Goal: Check status: Check status

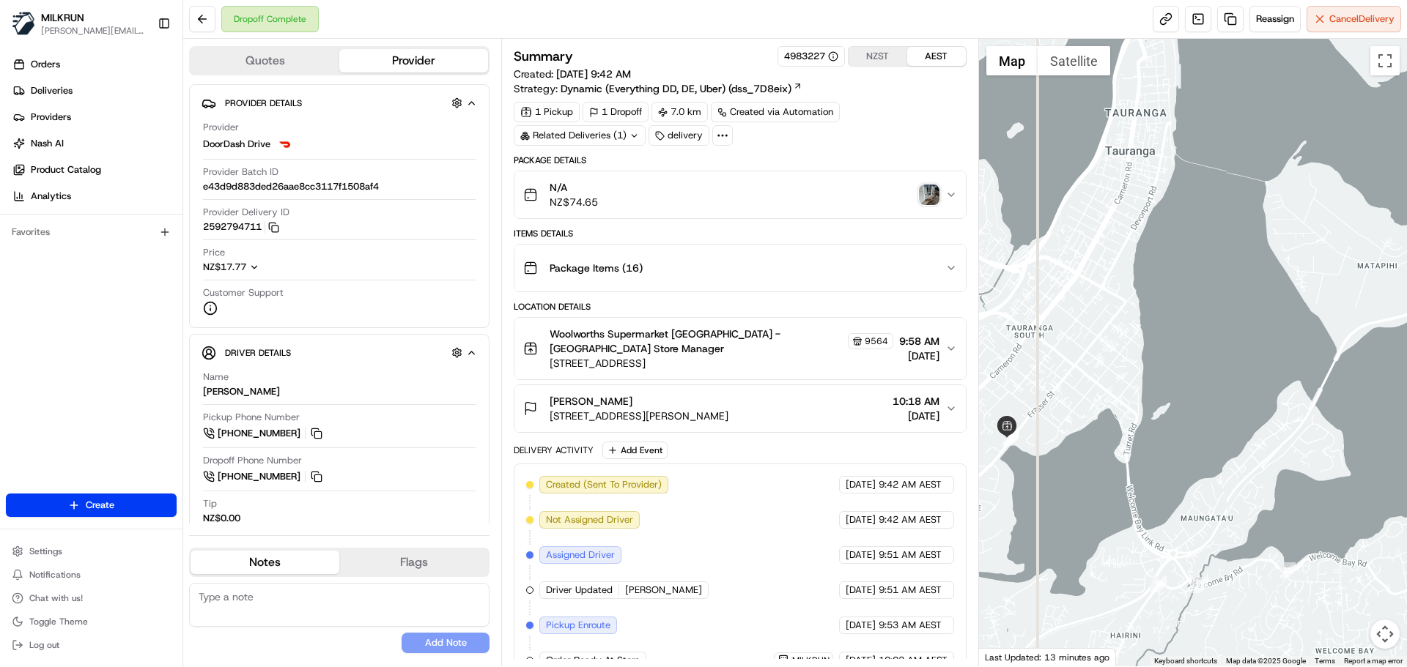
click at [929, 196] on img "button" at bounding box center [929, 195] width 21 height 21
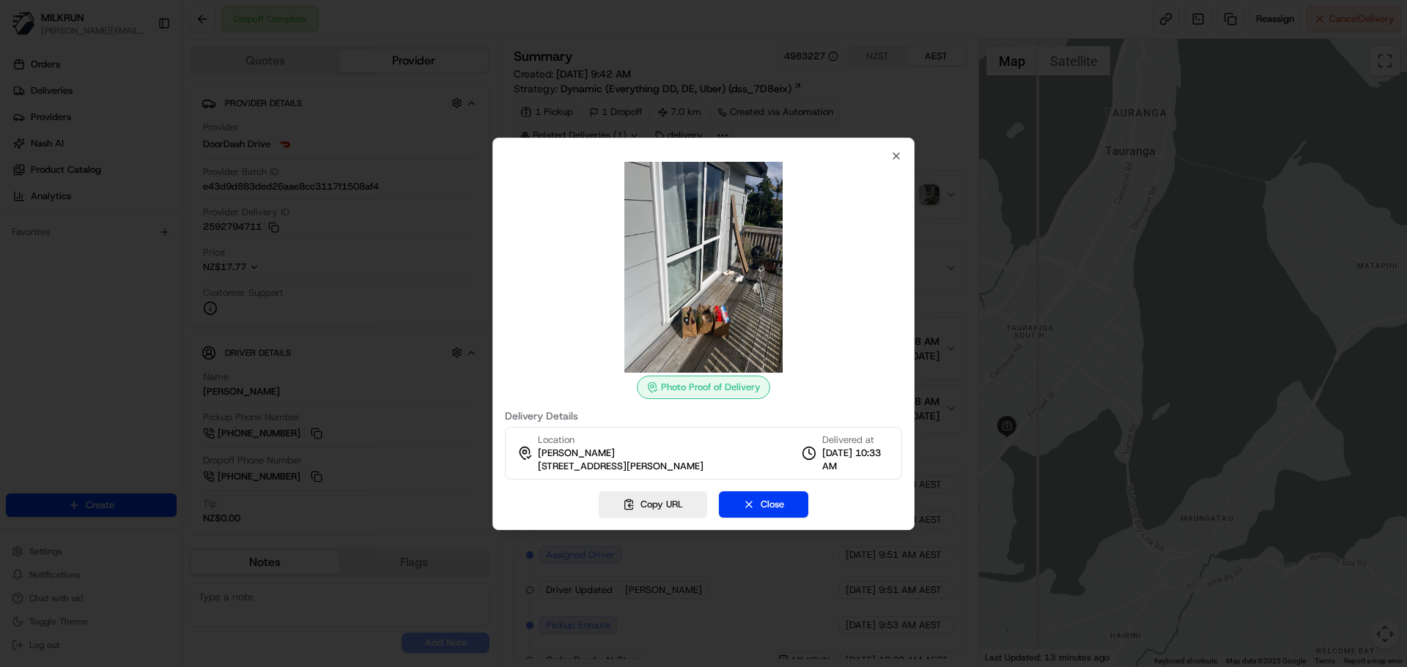
click at [694, 312] on img at bounding box center [703, 267] width 211 height 211
click at [897, 153] on icon "button" at bounding box center [896, 156] width 6 height 6
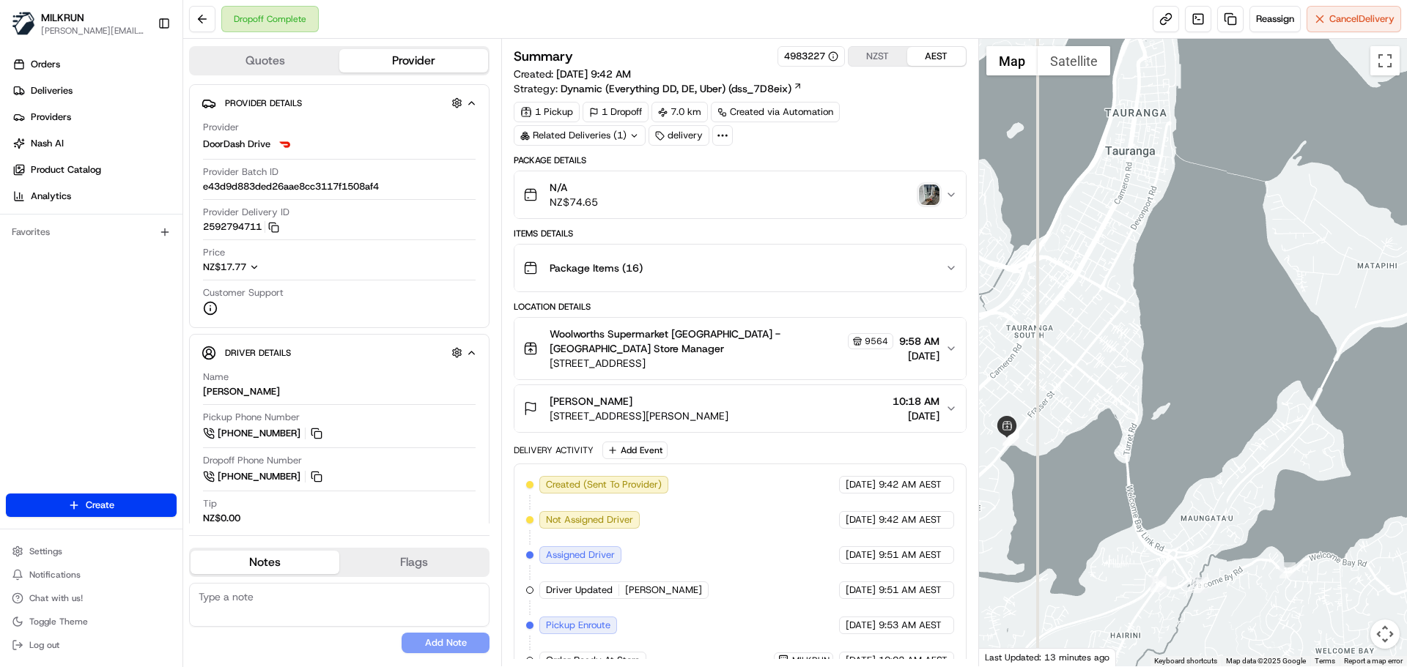
click at [925, 196] on img "button" at bounding box center [929, 195] width 21 height 21
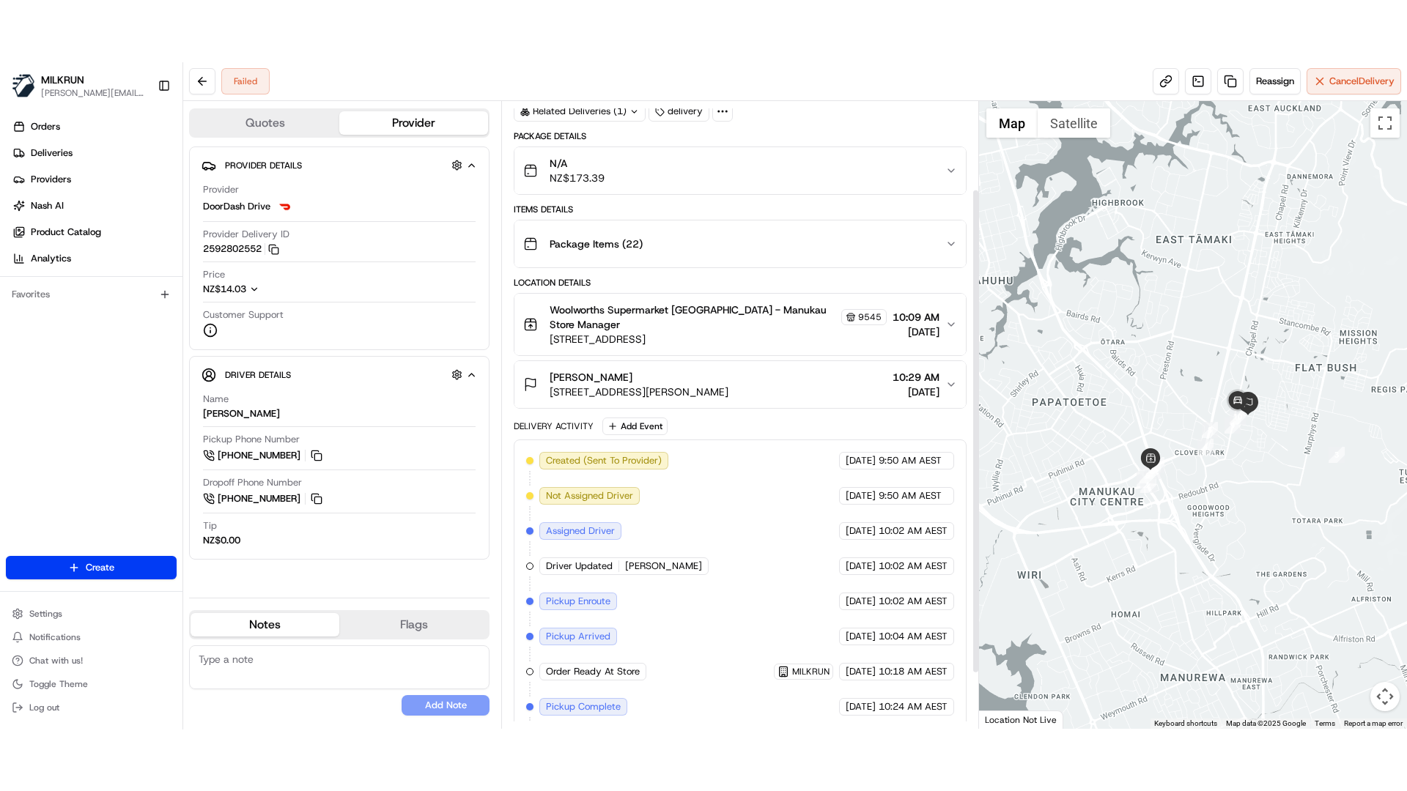
scroll to position [185, 0]
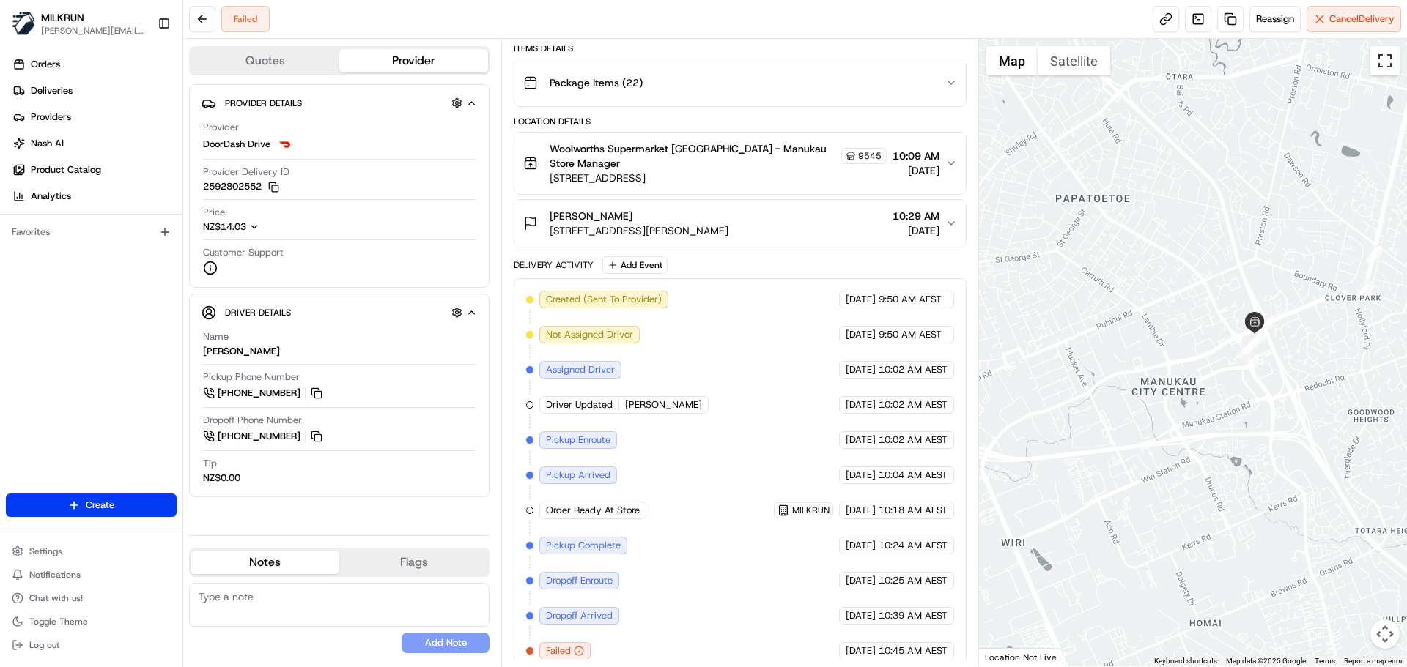
click at [1390, 56] on button "Toggle fullscreen view" at bounding box center [1384, 60] width 29 height 29
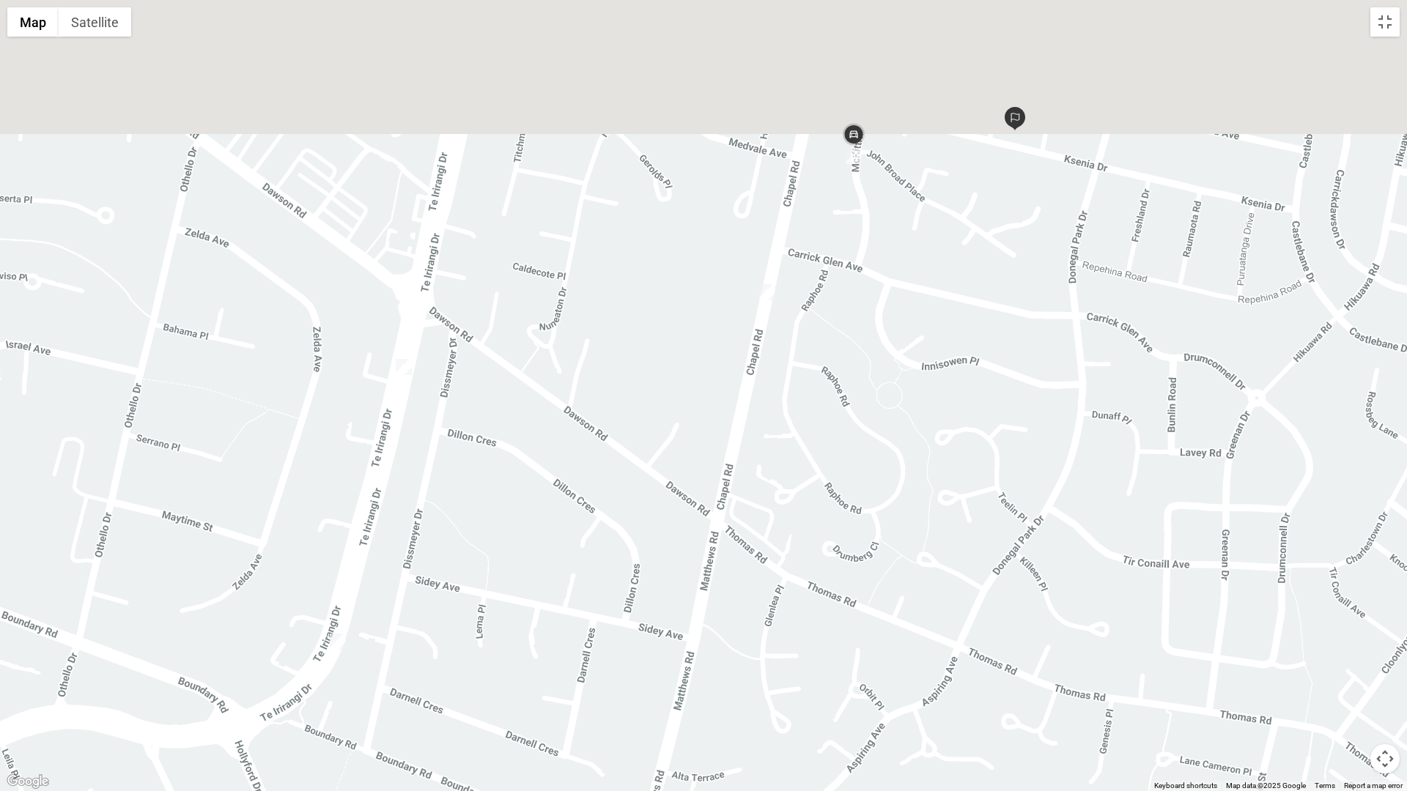
drag, startPoint x: 941, startPoint y: 316, endPoint x: 779, endPoint y: 670, distance: 389.1
click at [787, 667] on div at bounding box center [703, 395] width 1407 height 791
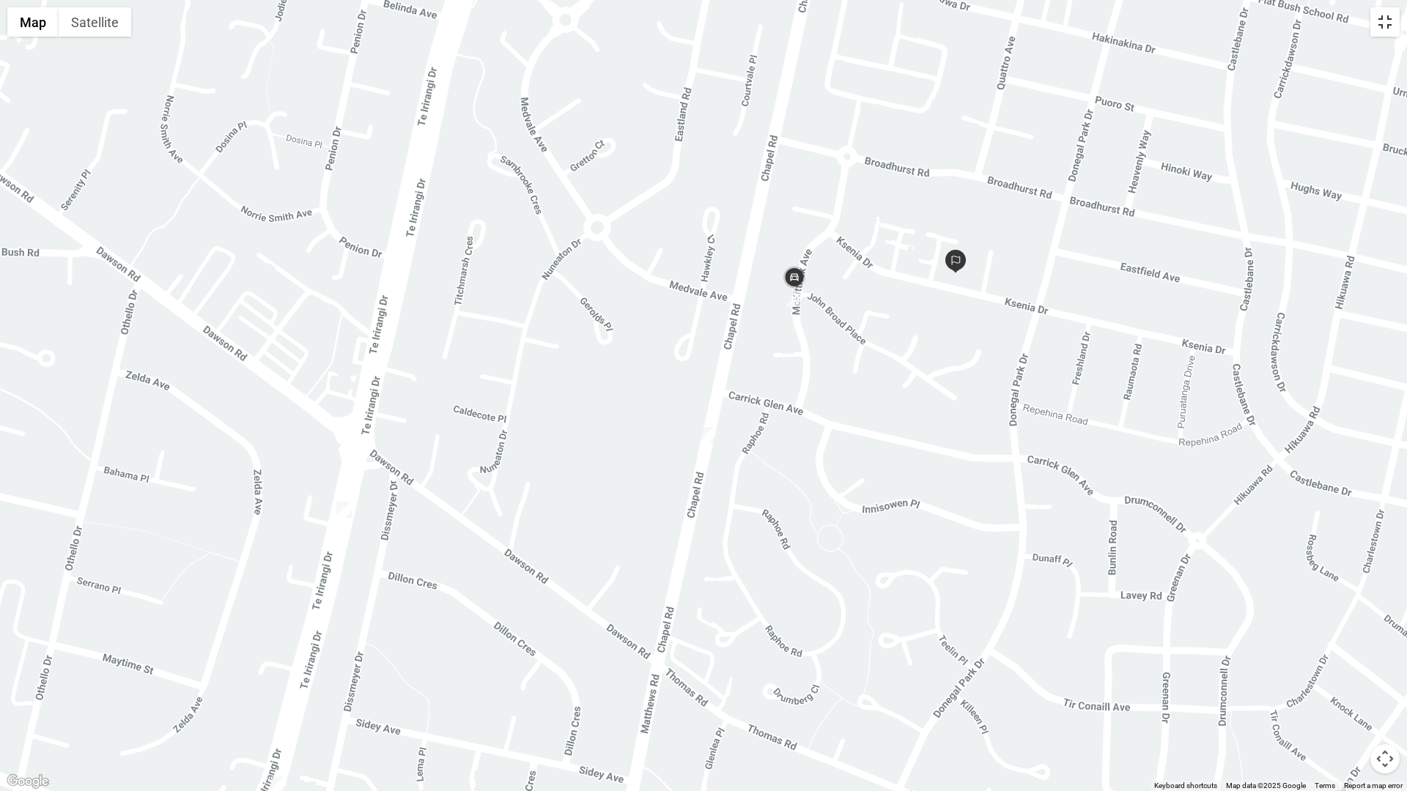
click at [1383, 26] on button "Toggle fullscreen view" at bounding box center [1384, 21] width 29 height 29
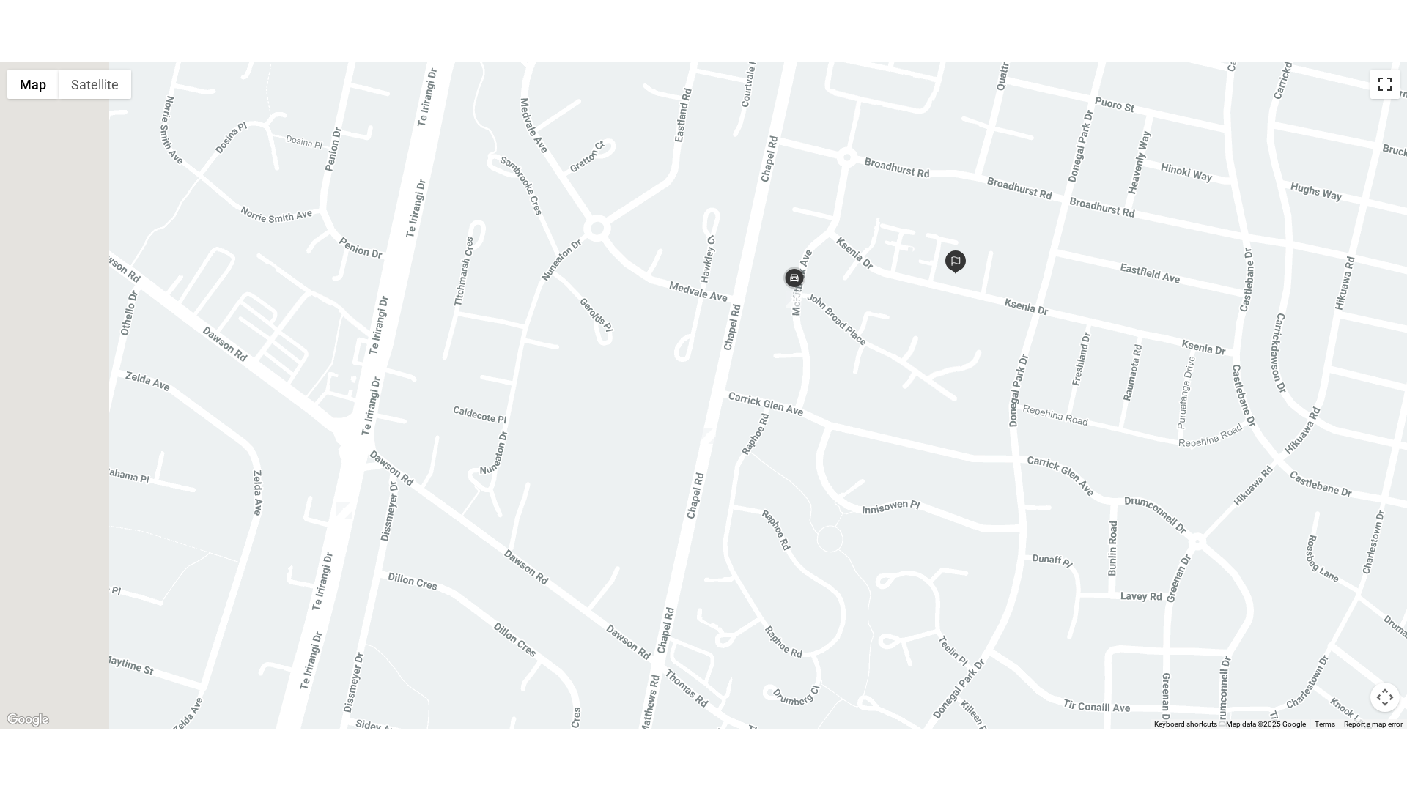
scroll to position [185, 0]
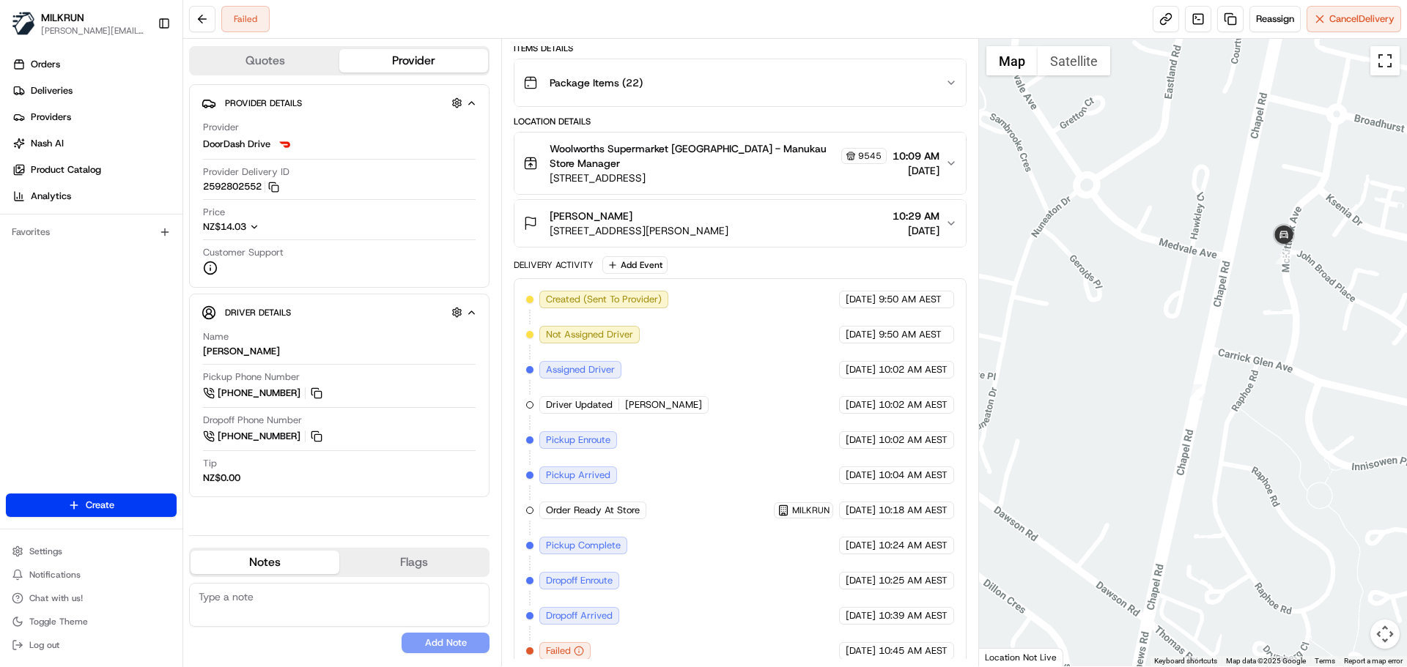
click at [1385, 57] on button "Toggle fullscreen view" at bounding box center [1384, 60] width 29 height 29
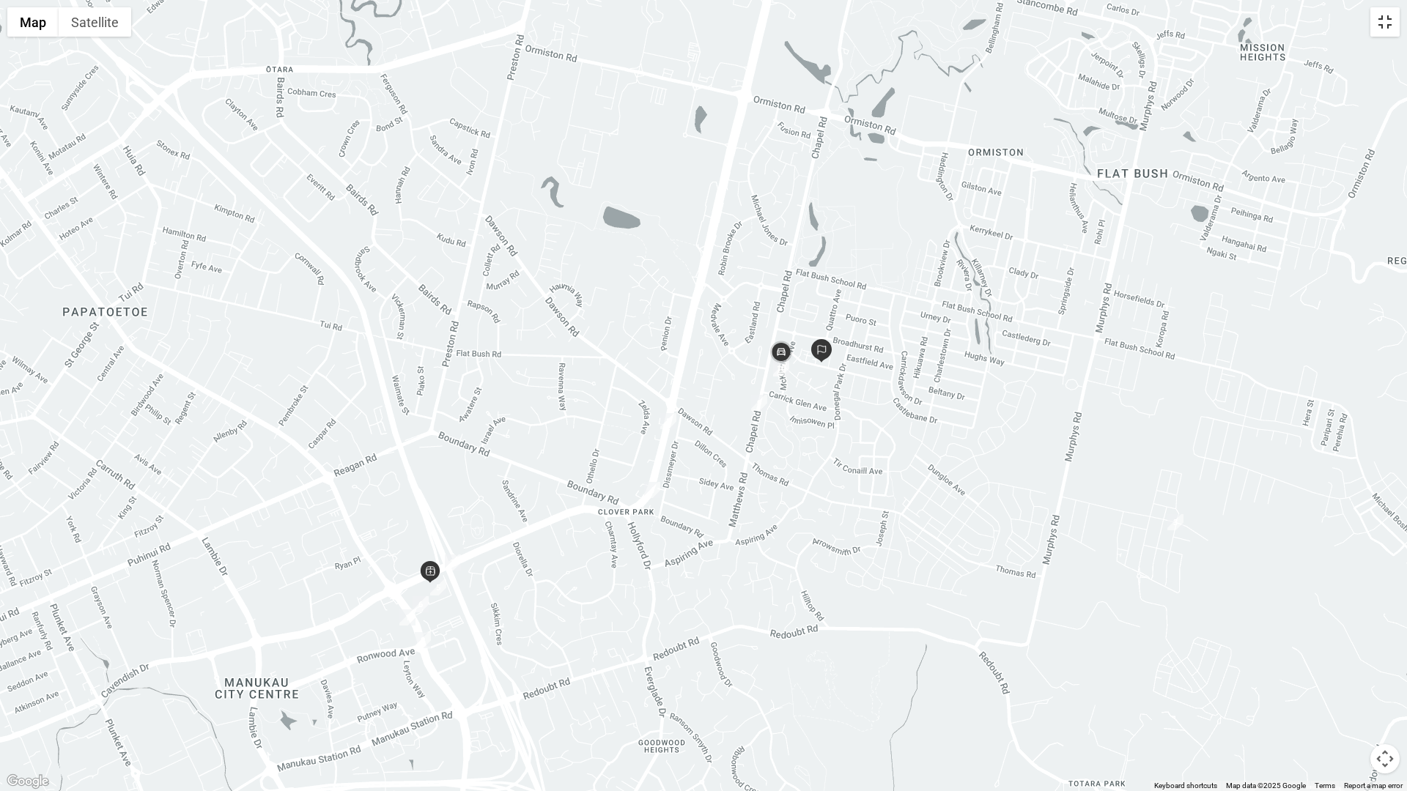
click at [1390, 27] on button "Toggle fullscreen view" at bounding box center [1384, 21] width 29 height 29
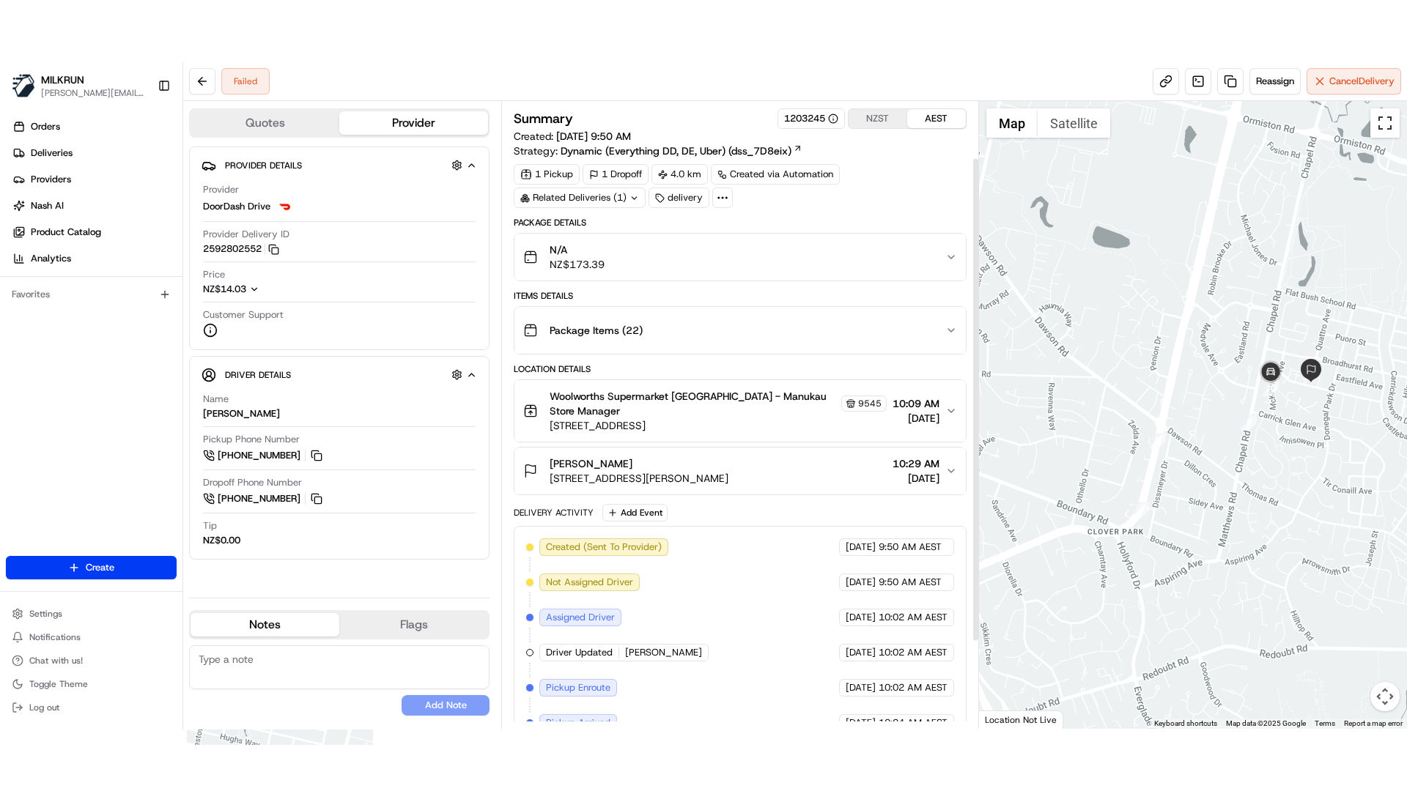
scroll to position [185, 0]
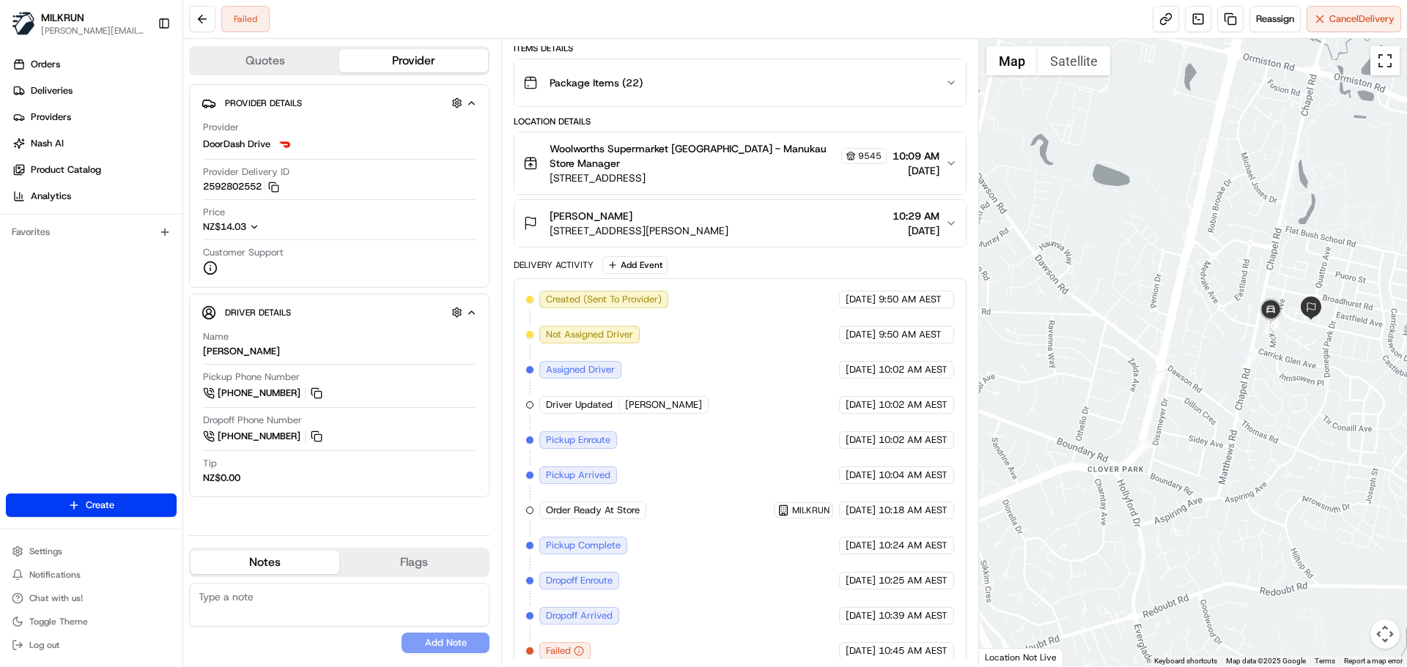
click at [1385, 67] on button "Toggle fullscreen view" at bounding box center [1384, 60] width 29 height 29
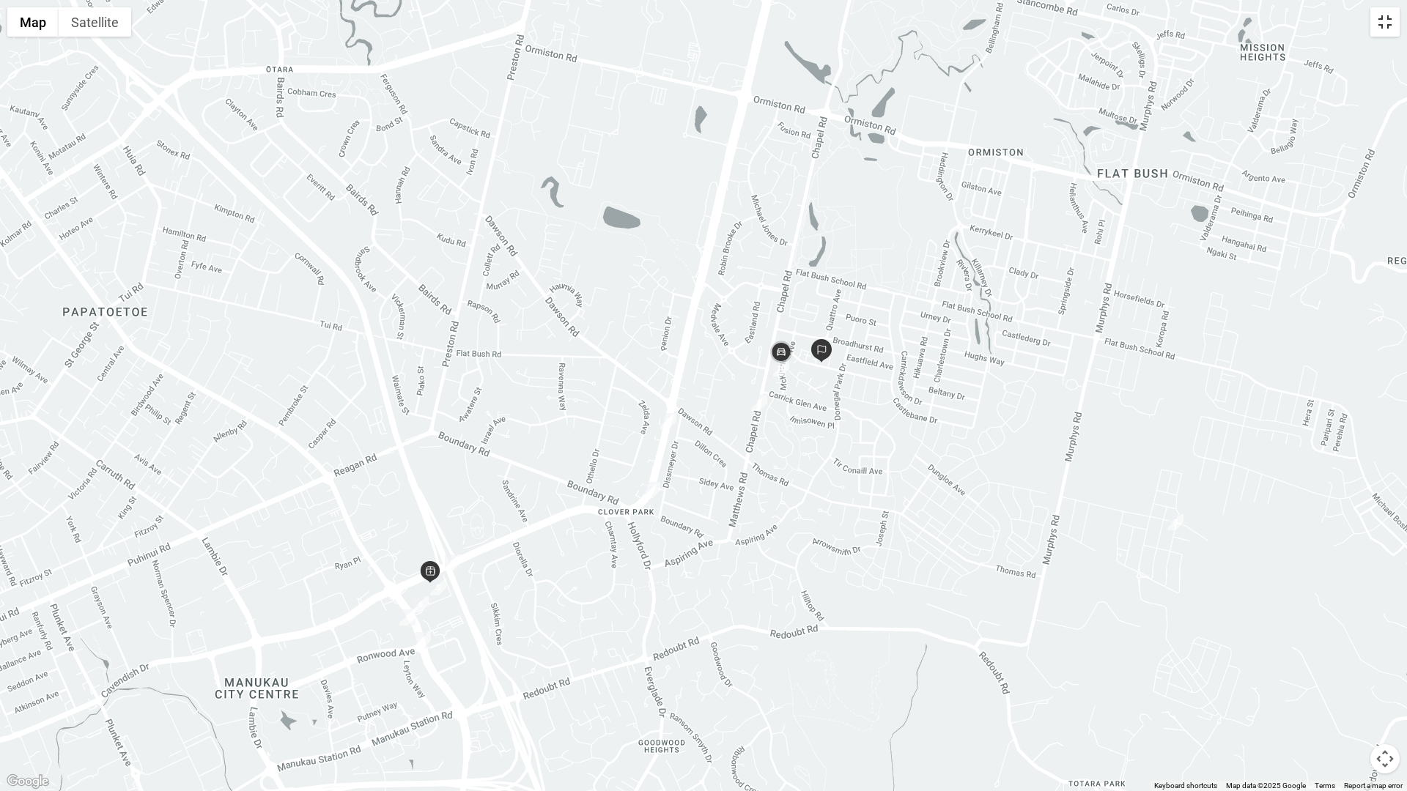
click at [1385, 23] on button "Toggle fullscreen view" at bounding box center [1384, 21] width 29 height 29
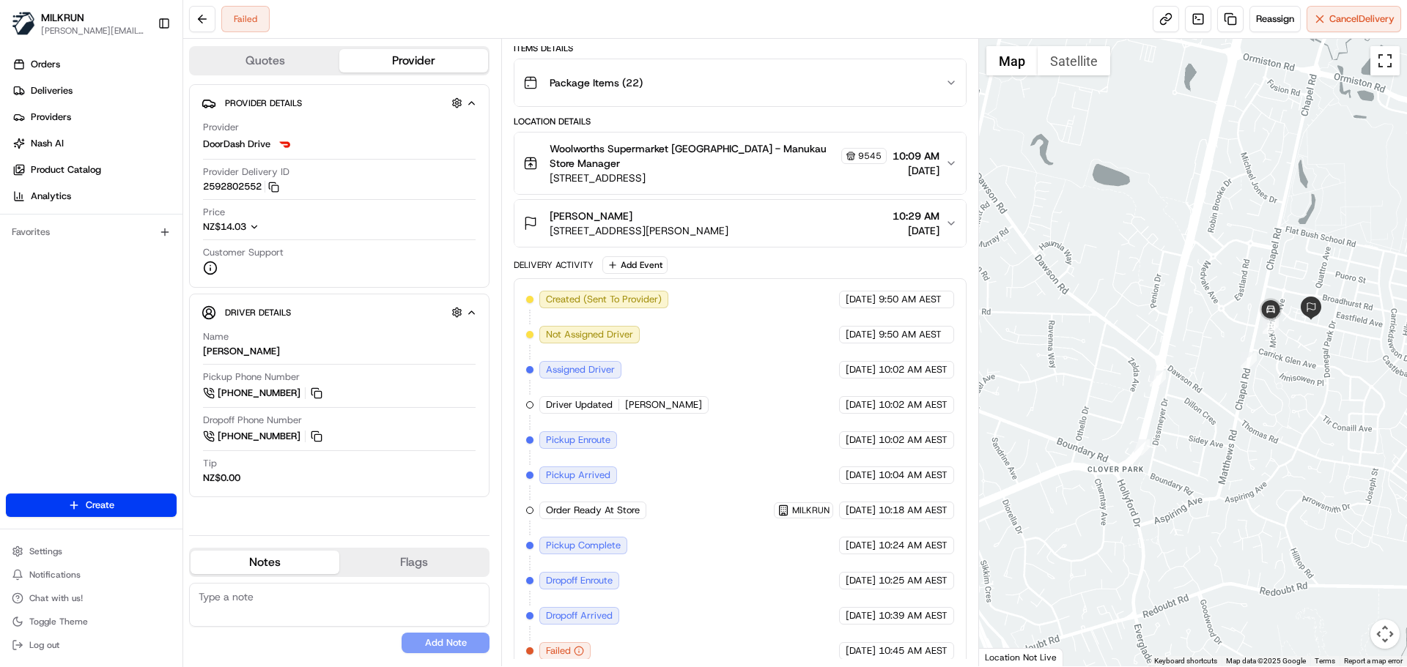
click at [1388, 62] on button "Toggle fullscreen view" at bounding box center [1384, 60] width 29 height 29
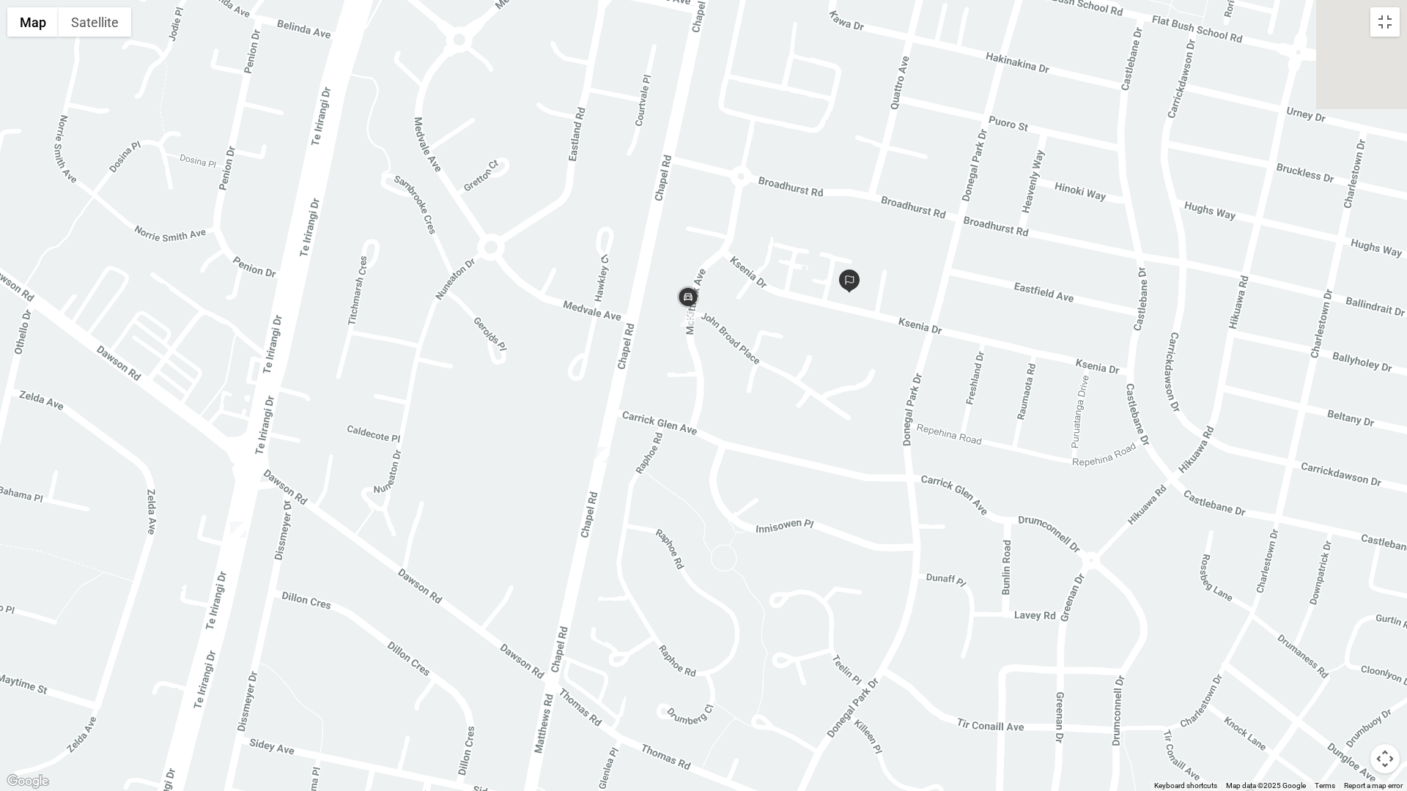
drag, startPoint x: 695, startPoint y: 304, endPoint x: 702, endPoint y: 523, distance: 219.1
click at [702, 522] on div at bounding box center [703, 395] width 1407 height 791
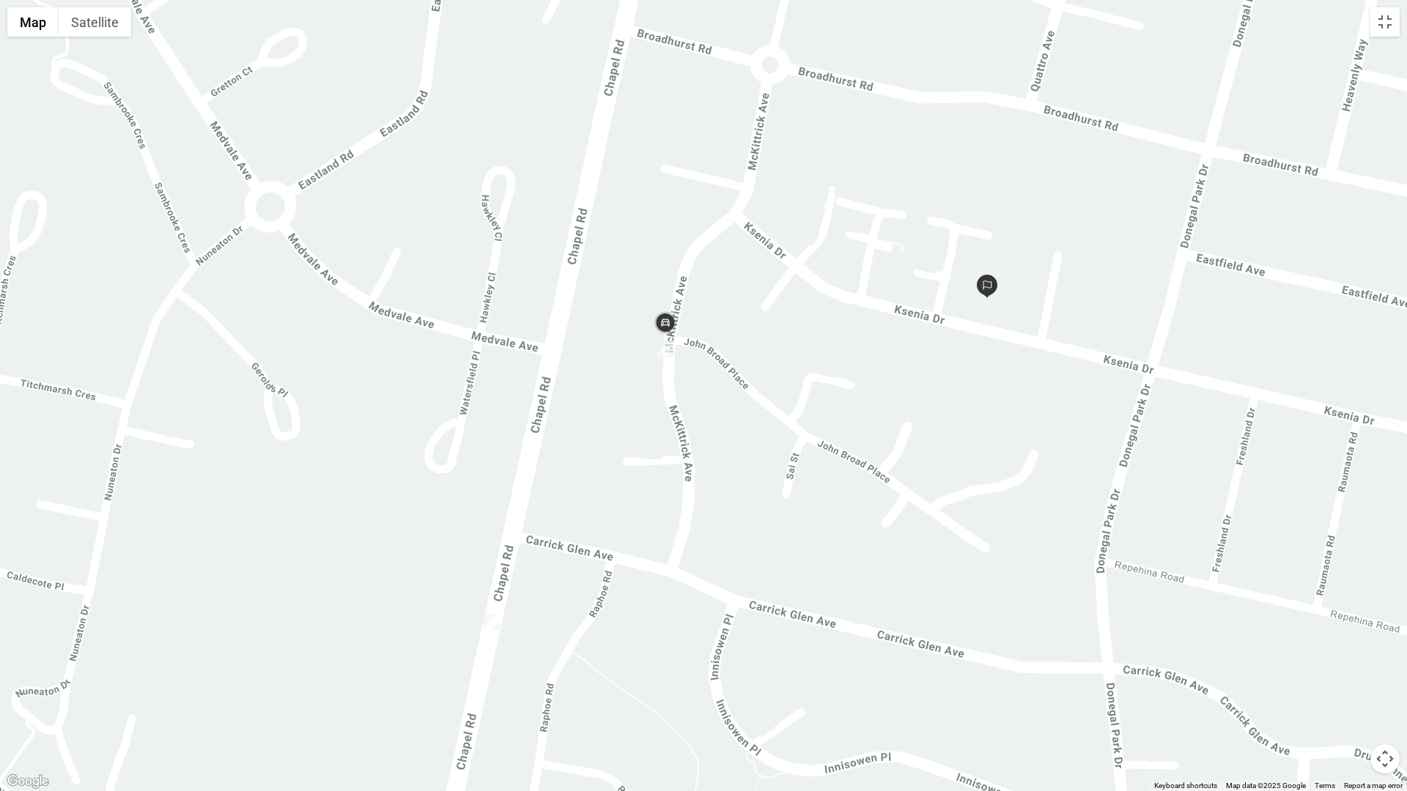
drag, startPoint x: 696, startPoint y: 413, endPoint x: 695, endPoint y: 467, distance: 53.5
click at [695, 467] on div at bounding box center [703, 395] width 1407 height 791
click at [1388, 23] on button "Toggle fullscreen view" at bounding box center [1384, 21] width 29 height 29
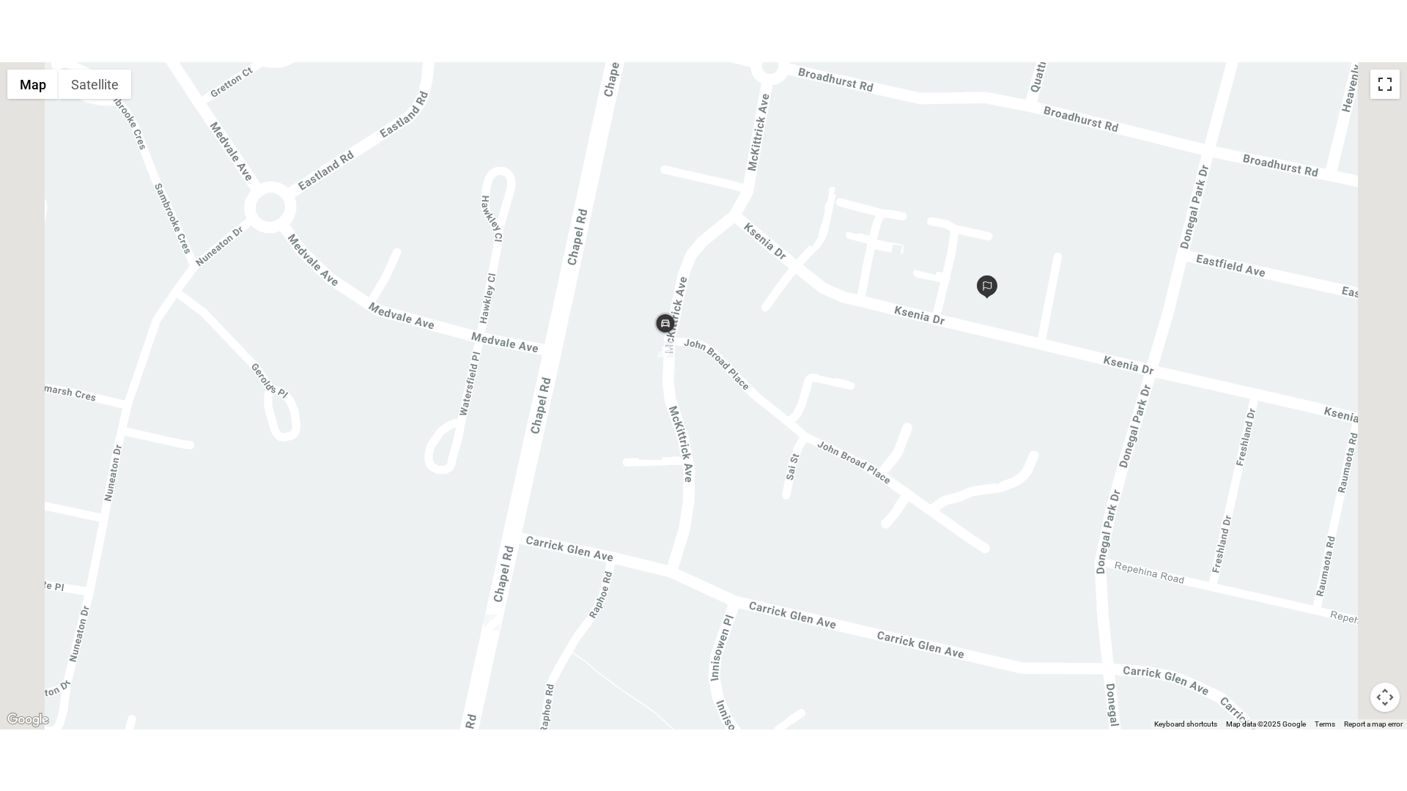
scroll to position [185, 0]
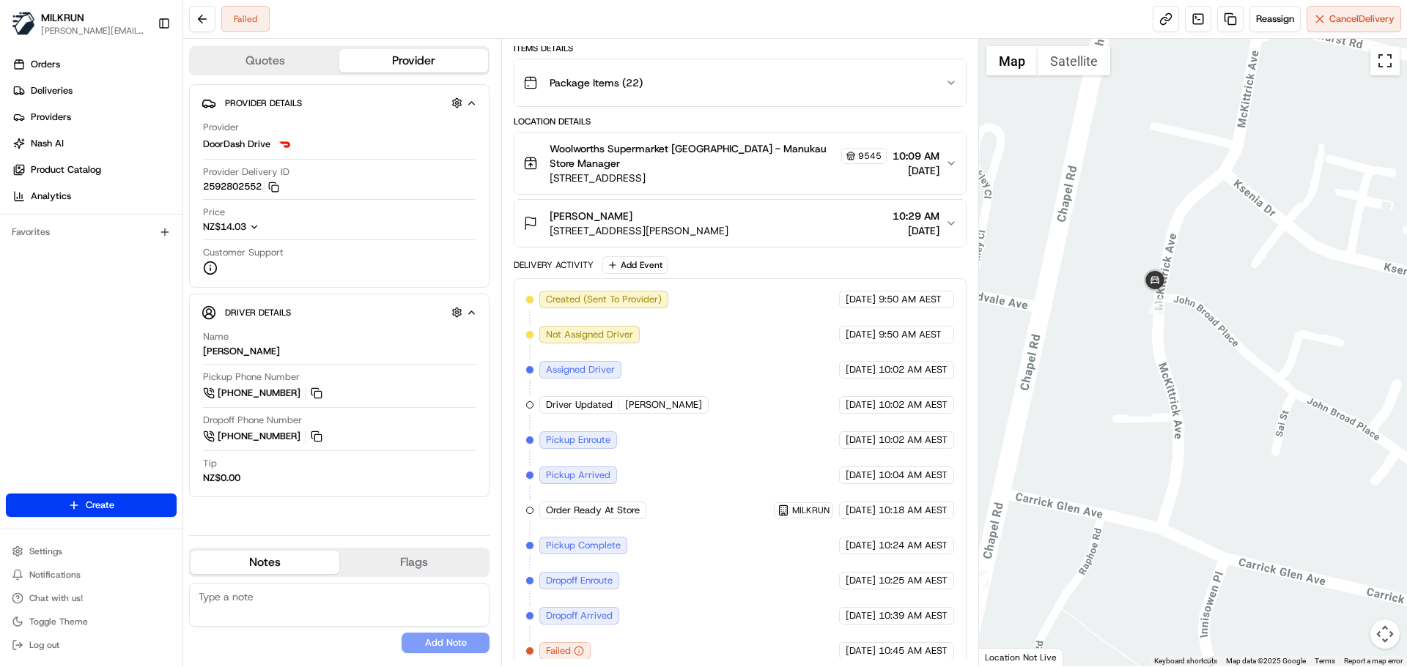
drag, startPoint x: 1389, startPoint y: 68, endPoint x: 1389, endPoint y: 157, distance: 88.6
click at [1389, 68] on button "Toggle fullscreen view" at bounding box center [1384, 60] width 29 height 29
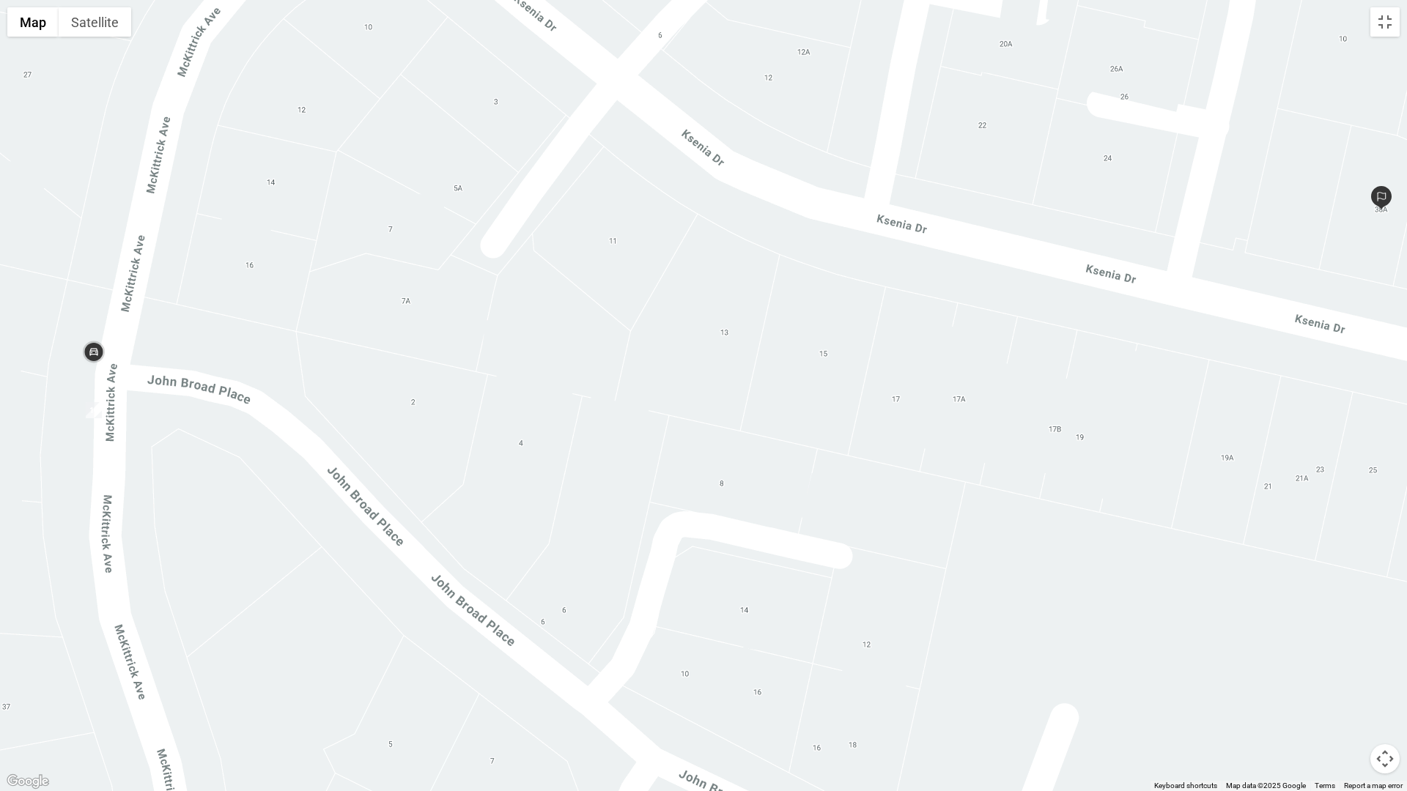
drag, startPoint x: 779, startPoint y: 285, endPoint x: 1132, endPoint y: 242, distance: 354.9
click at [1140, 240] on div at bounding box center [703, 395] width 1407 height 791
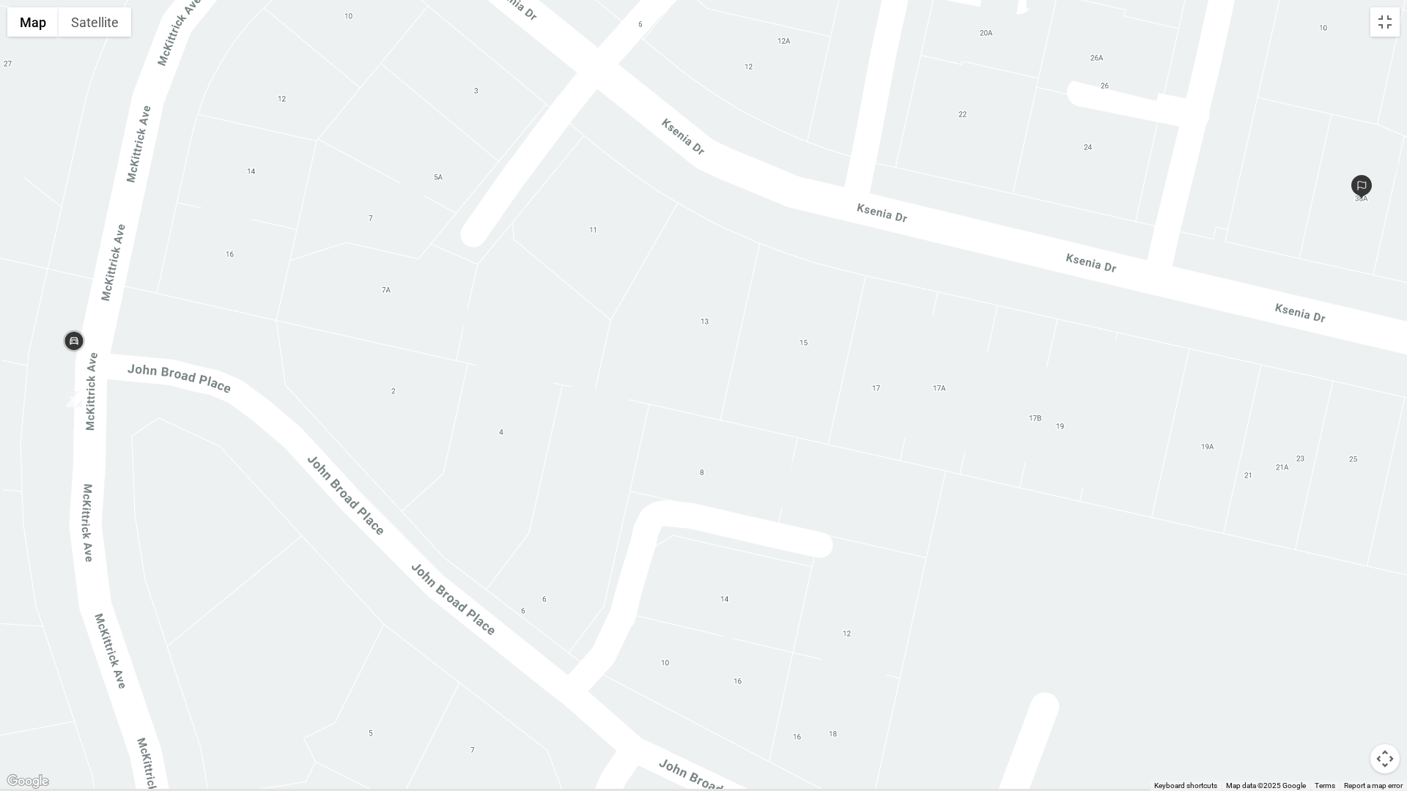
drag, startPoint x: 626, startPoint y: 374, endPoint x: 574, endPoint y: 363, distance: 53.3
click at [569, 365] on div at bounding box center [703, 395] width 1407 height 791
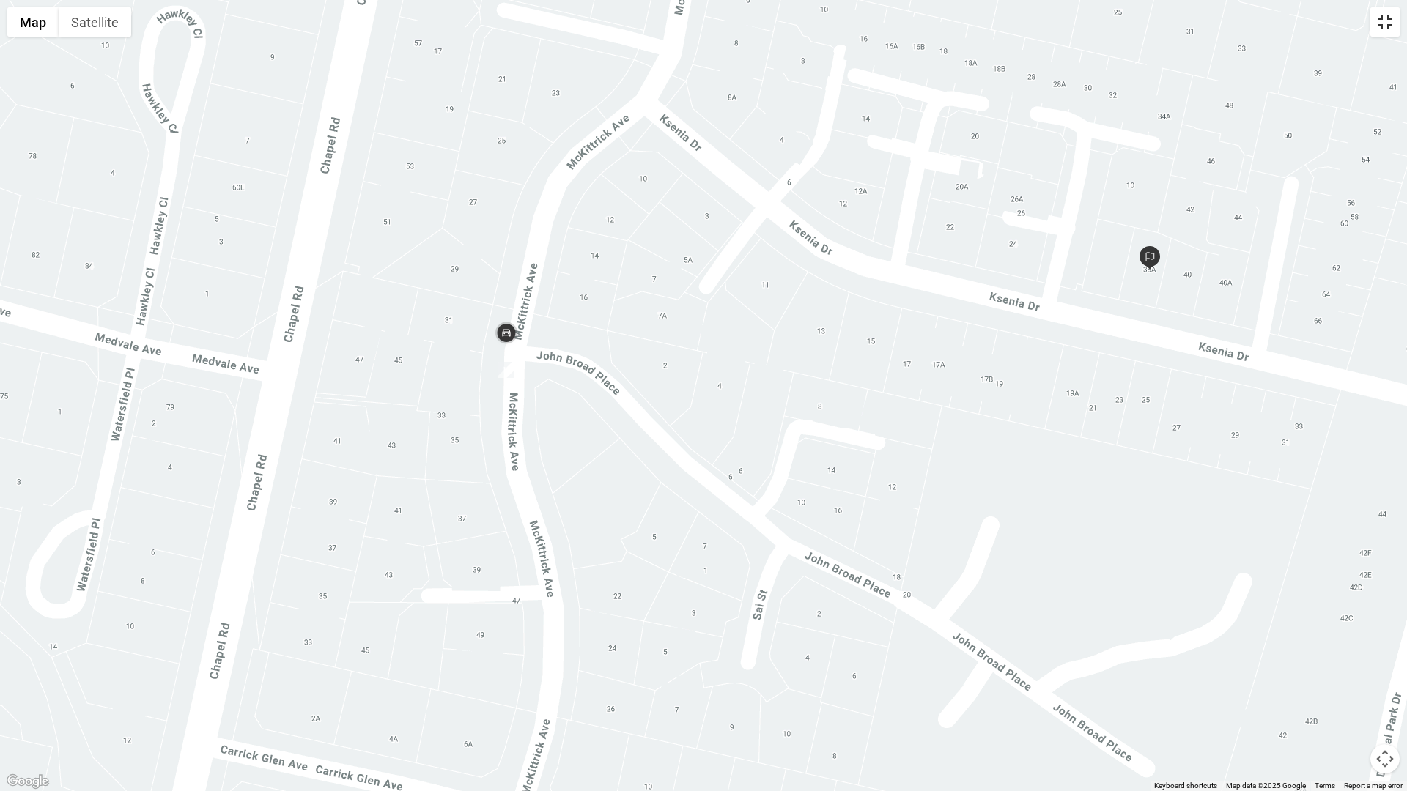
click at [1384, 21] on button "Toggle fullscreen view" at bounding box center [1384, 21] width 29 height 29
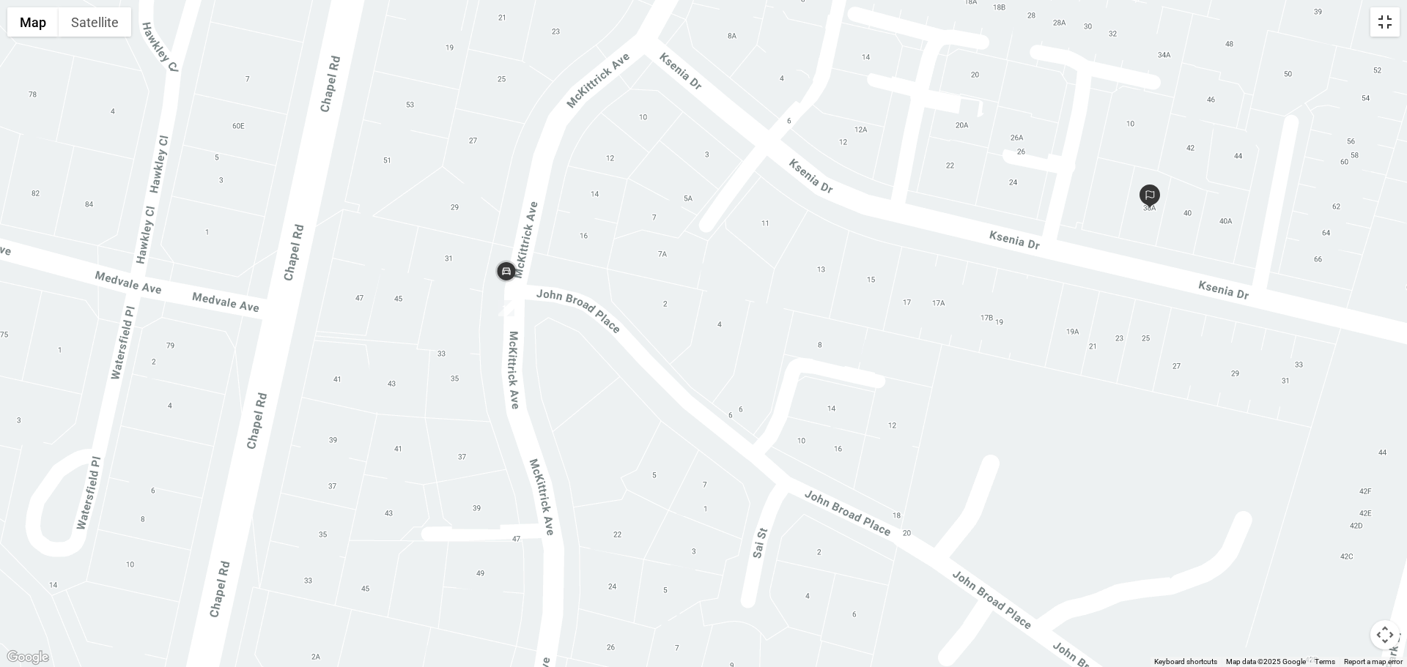
scroll to position [185, 0]
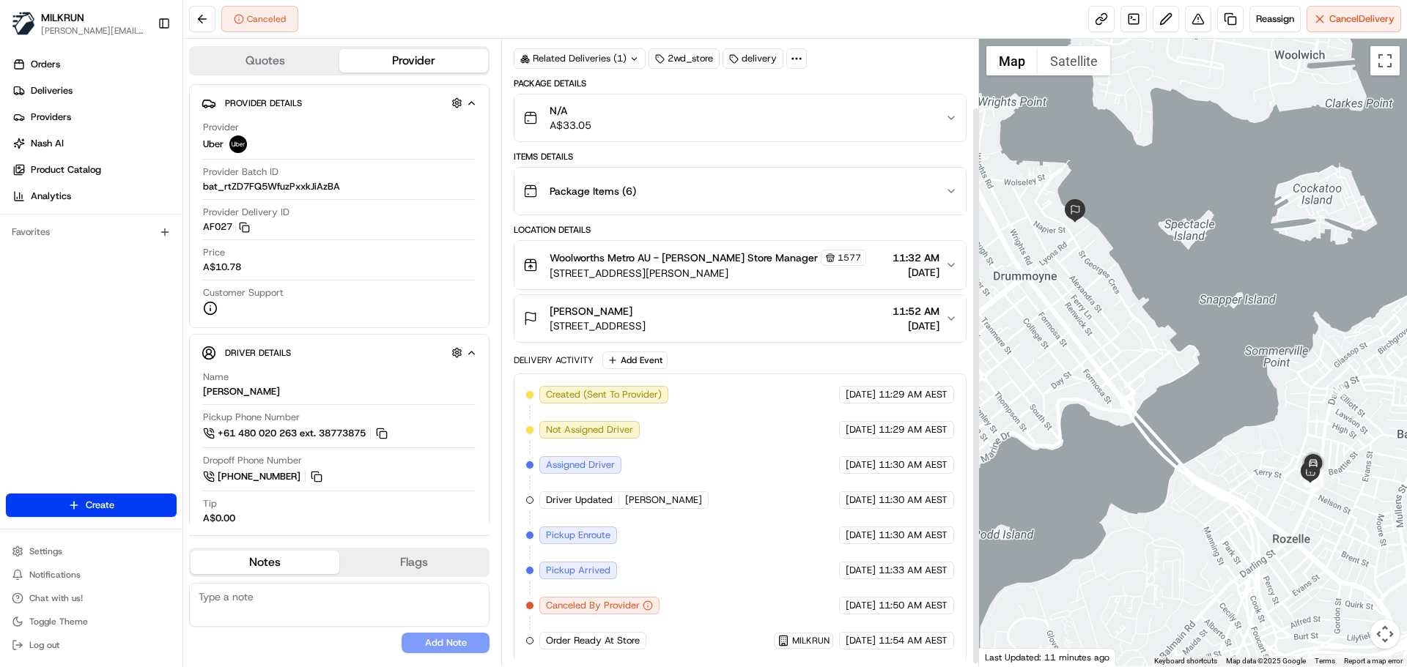
scroll to position [80, 0]
